Goal: Navigation & Orientation: Find specific page/section

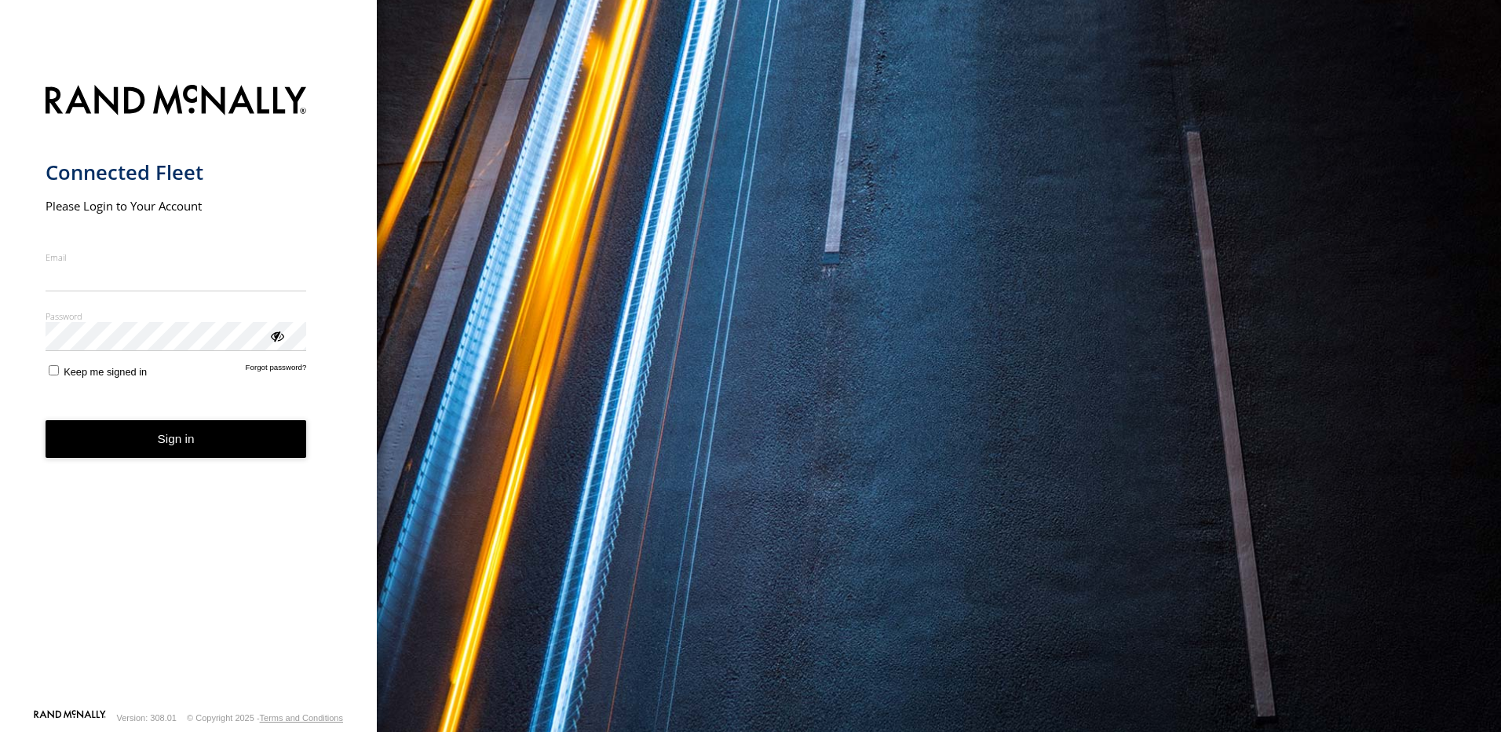
type input "**********"
click at [220, 455] on button "Sign in" at bounding box center [177, 439] width 262 height 38
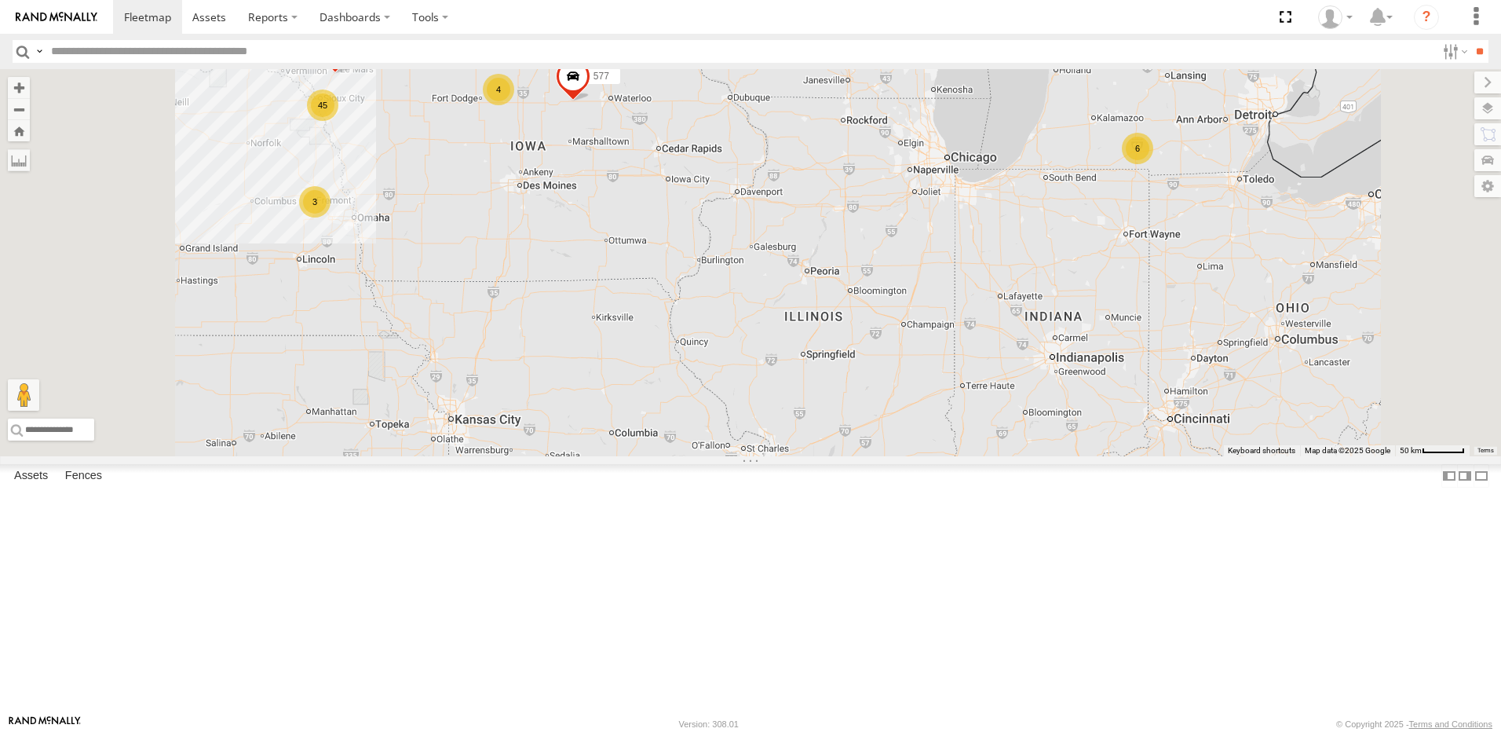
click at [514, 105] on div "4" at bounding box center [498, 89] width 31 height 31
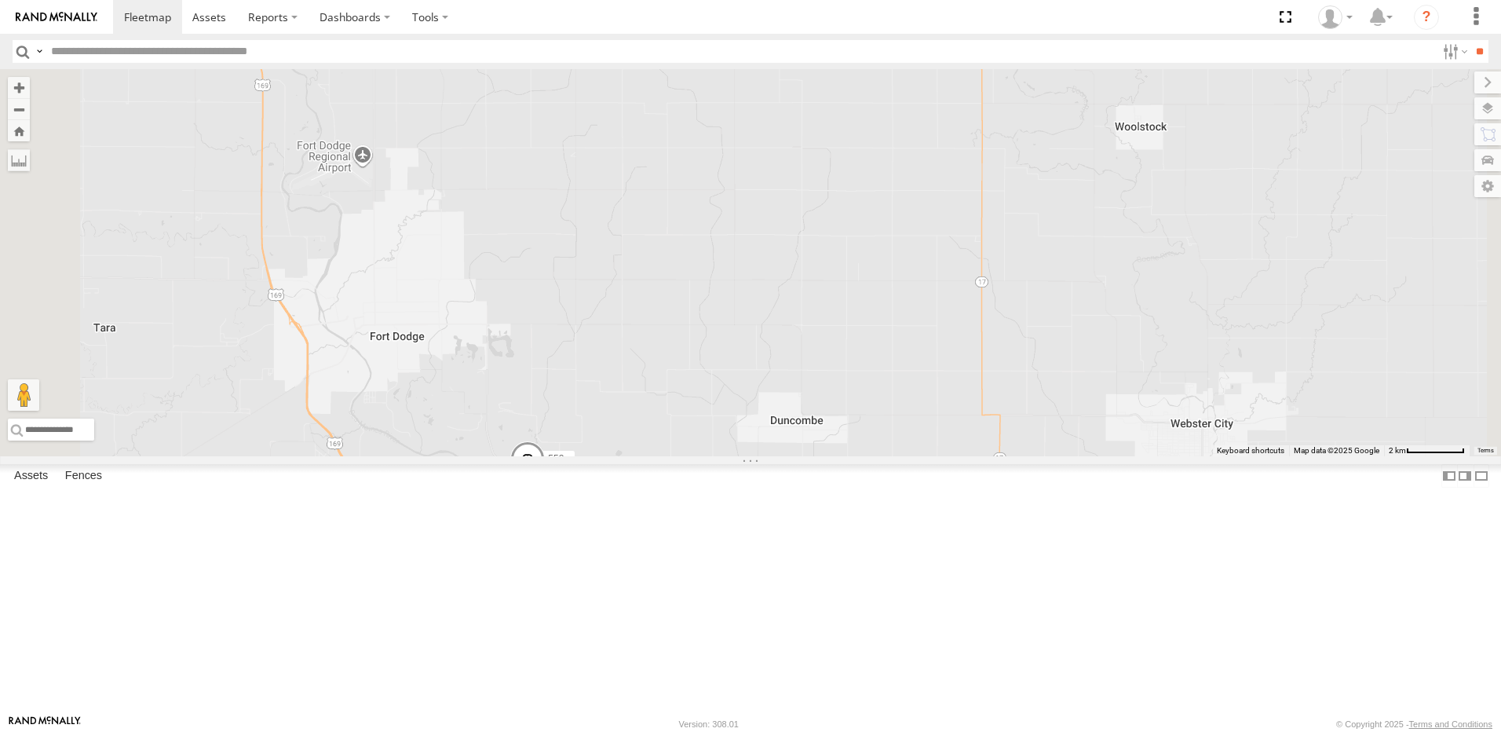
click at [987, 66] on div "3" at bounding box center [971, 50] width 31 height 31
